Goal: Task Accomplishment & Management: Manage account settings

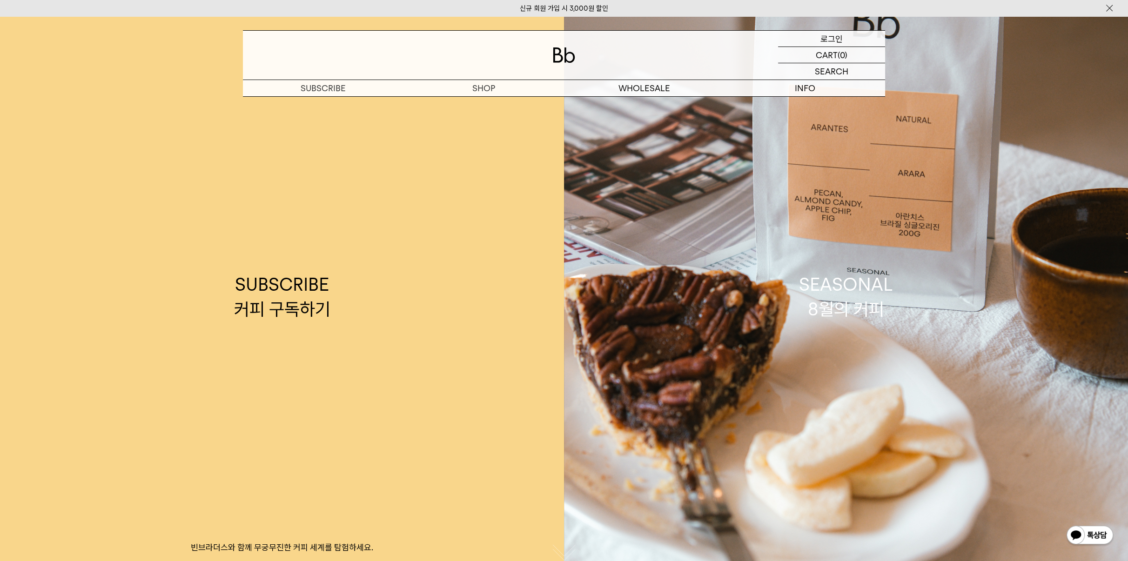
click at [837, 39] on p "로그인" at bounding box center [832, 39] width 22 height 16
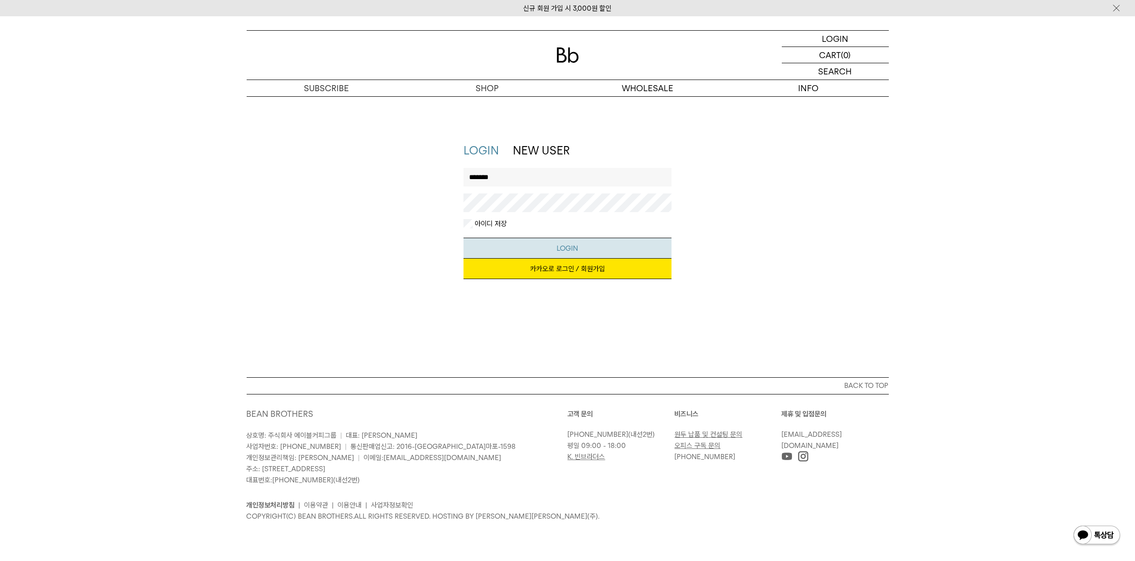
click at [486, 246] on button "LOGIN" at bounding box center [568, 248] width 208 height 21
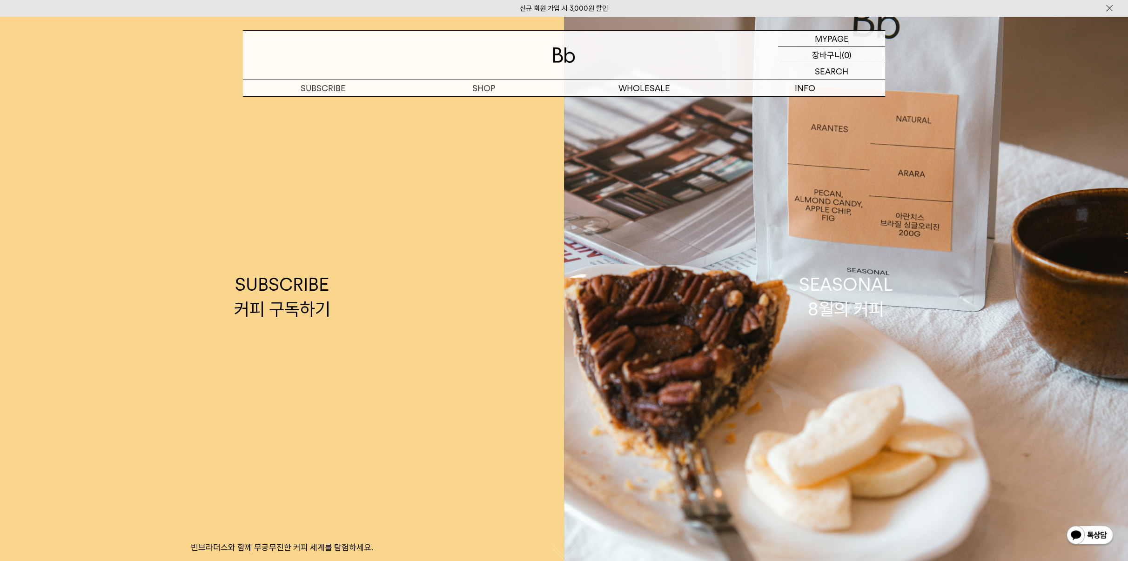
click at [0, 0] on p "마이페이지" at bounding box center [0, 0] width 0 height 0
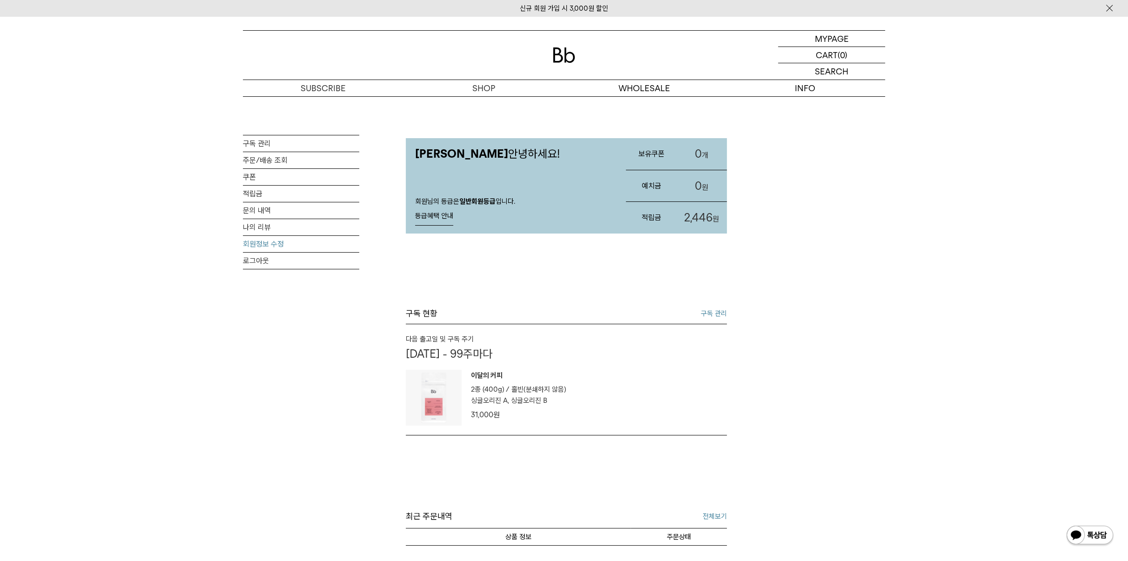
click at [258, 249] on link "회원정보 수정" at bounding box center [301, 244] width 116 height 16
